Goal: Information Seeking & Learning: Learn about a topic

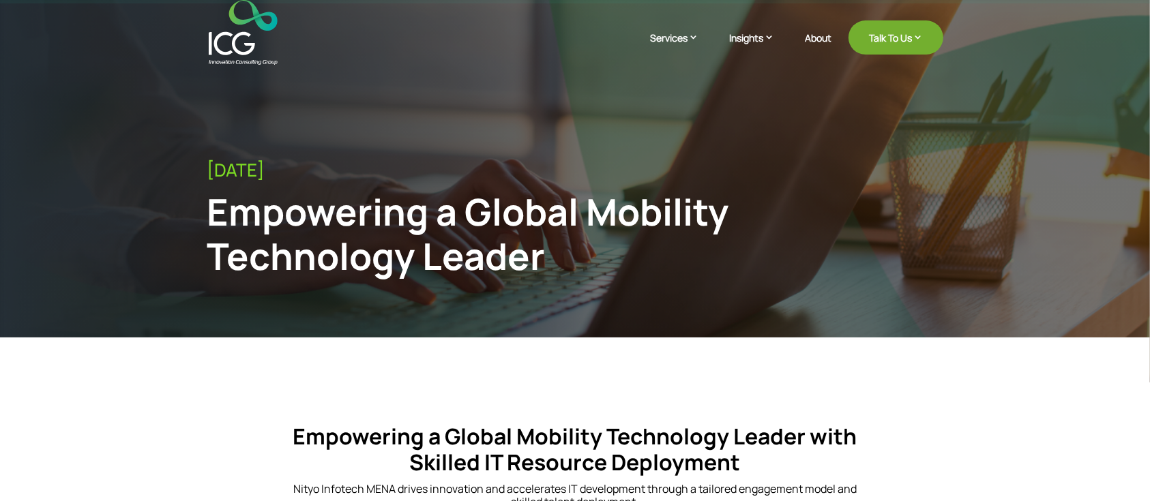
click at [452, 216] on div "Empowering a Global Mobility Technology Leader" at bounding box center [490, 234] width 567 height 89
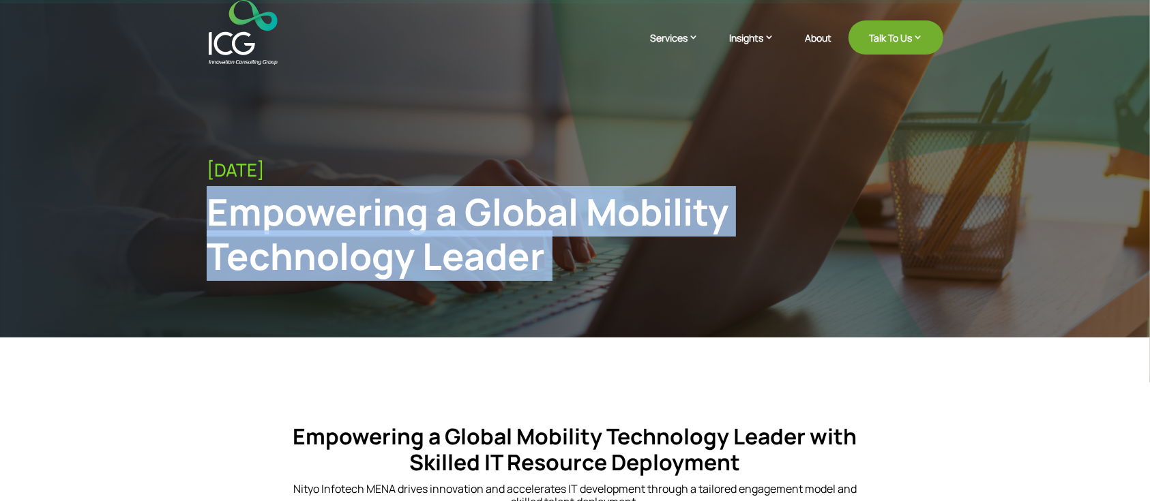
click at [452, 216] on div "Empowering a Global Mobility Technology Leader" at bounding box center [490, 234] width 567 height 89
copy div "Empowering a Global Mobility Technology Leader"
click at [678, 83] on div "[DATE] Empowering a Global Mobility Technology Leader" at bounding box center [575, 190] width 1150 height 383
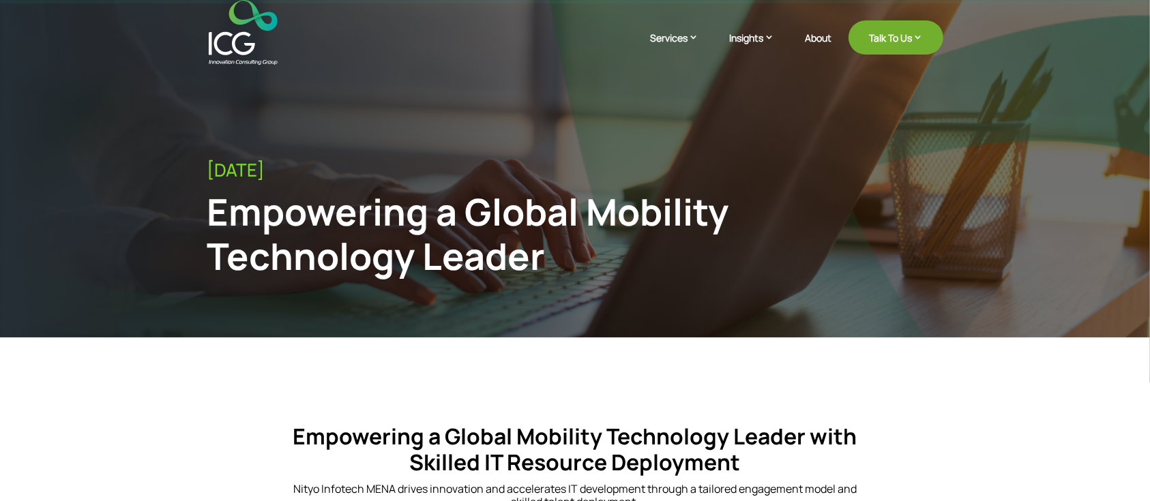
click at [678, 83] on div "[DATE] Empowering a Global Mobility Technology Leader" at bounding box center [575, 190] width 1150 height 383
click at [727, 250] on div "Empowering a Global Mobility Technology Leader" at bounding box center [490, 234] width 567 height 89
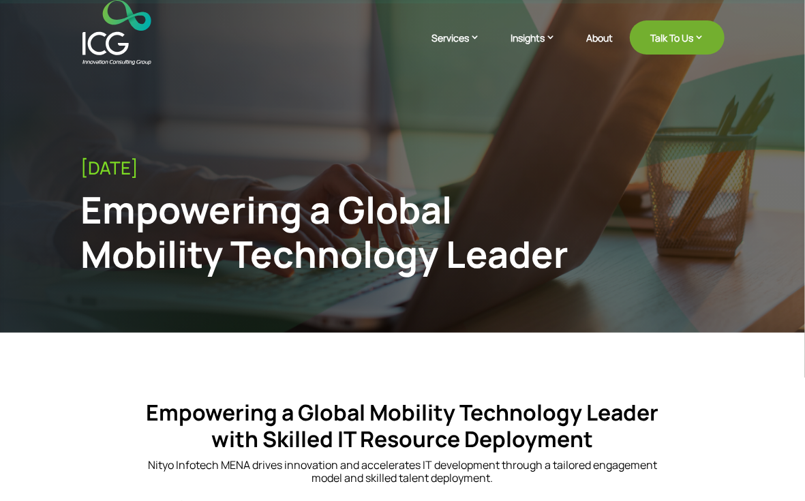
drag, startPoint x: 818, startPoint y: 208, endPoint x: 598, endPoint y: 440, distance: 320.3
click at [598, 440] on h4 "Empowering a Global Mobility Technology Leader with Skilled IT Resource Deploym…" at bounding box center [403, 429] width 516 height 59
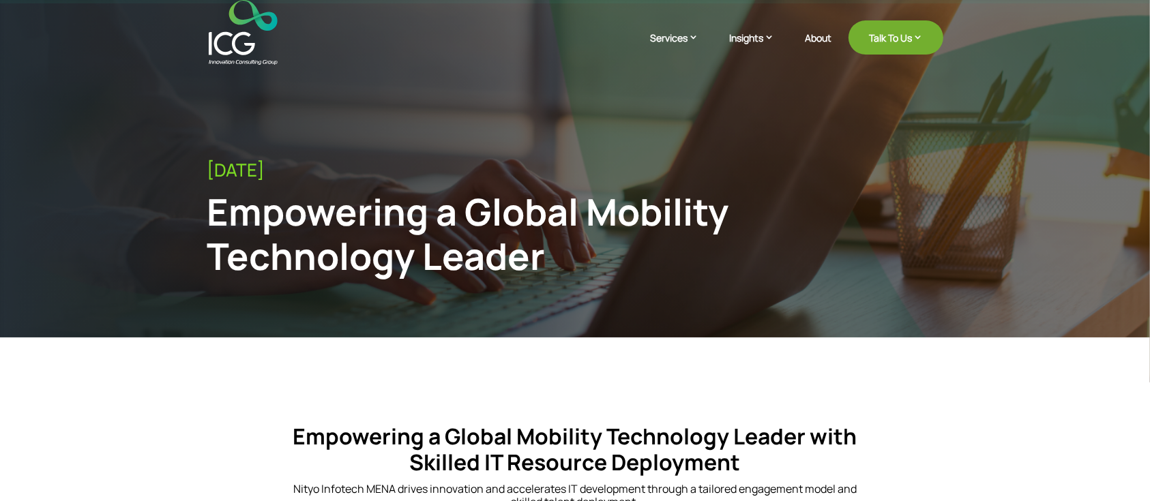
click at [383, 168] on div "[DATE]" at bounding box center [575, 170] width 736 height 21
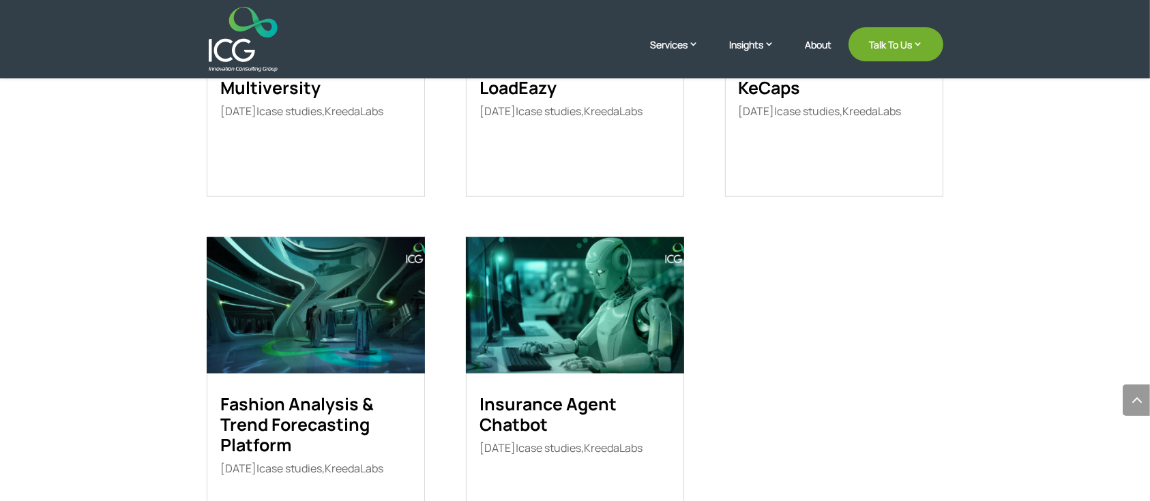
scroll to position [1454, 0]
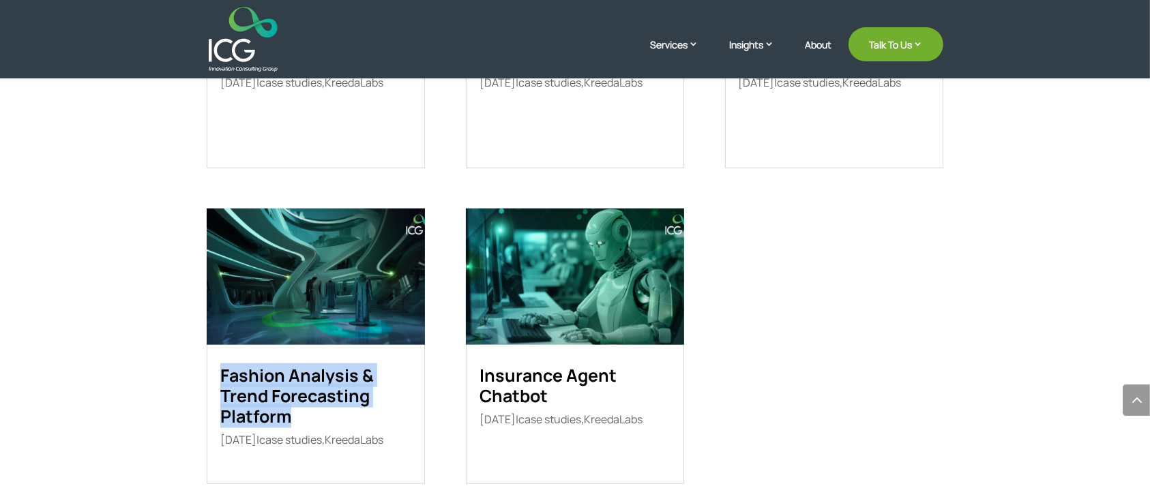
drag, startPoint x: 208, startPoint y: 377, endPoint x: 310, endPoint y: 421, distance: 110.6
click at [310, 421] on article "Fashion Analysis & Trend Forecasting Platform [DATE] | case studies , KreedaLab…" at bounding box center [316, 346] width 218 height 275
copy link "Fashion Analysis & Trend Forecasting Platform"
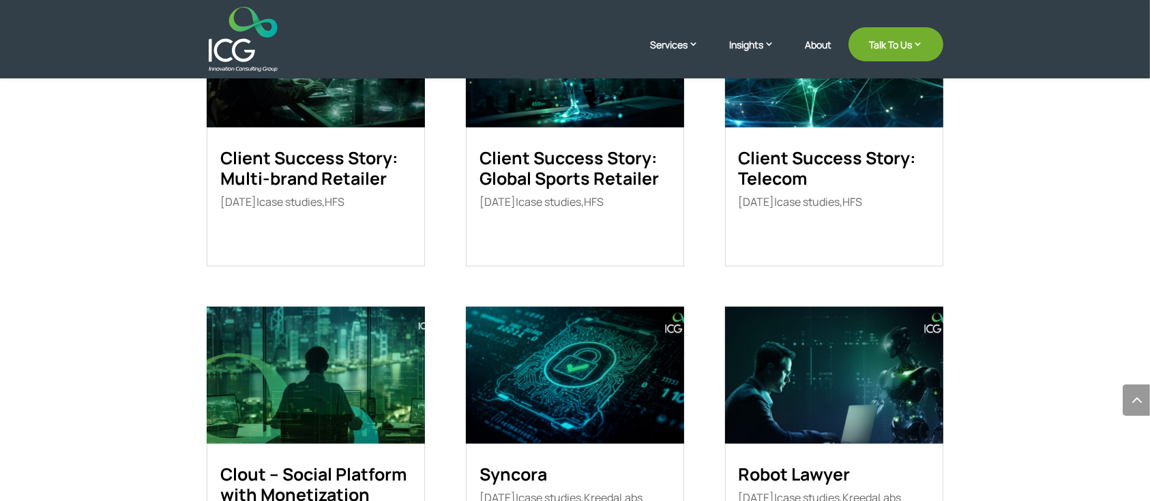
scroll to position [727, 0]
